Goal: Task Accomplishment & Management: Manage account settings

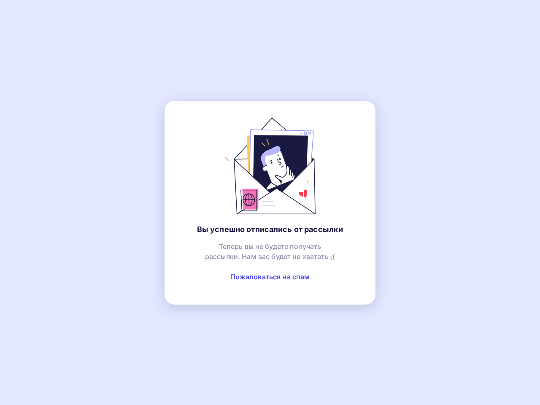
click at [270, 277] on link "Пожаловаться на спам" at bounding box center [270, 276] width 80 height 8
